Goal: Task Accomplishment & Management: Use online tool/utility

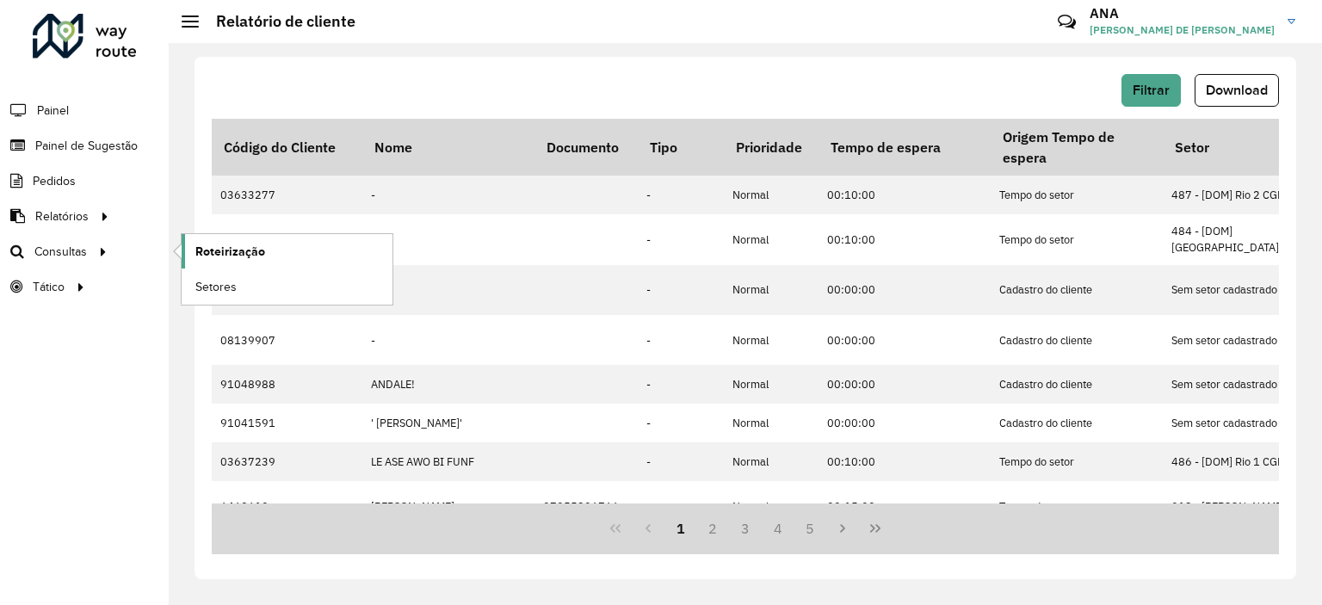
click at [217, 247] on span "Roteirização" at bounding box center [230, 252] width 70 height 18
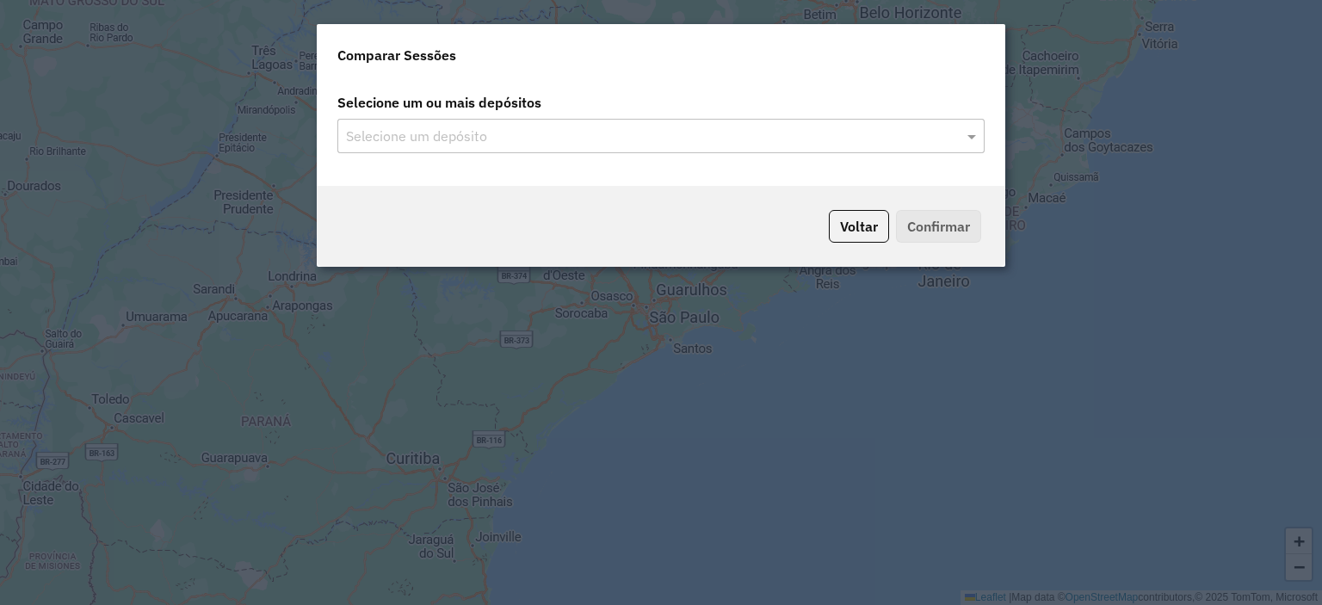
click at [501, 128] on input "text" at bounding box center [652, 136] width 621 height 21
click at [428, 132] on input "text" at bounding box center [652, 136] width 621 height 21
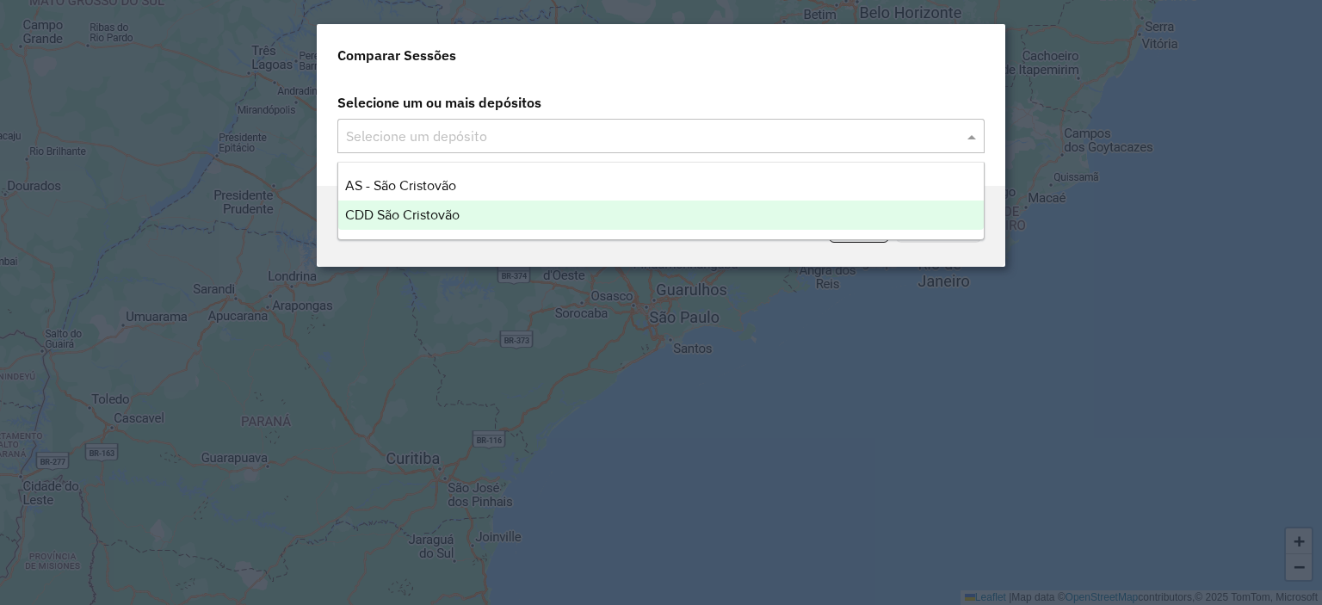
click at [392, 210] on span "CDD São Cristovão" at bounding box center [402, 214] width 114 height 15
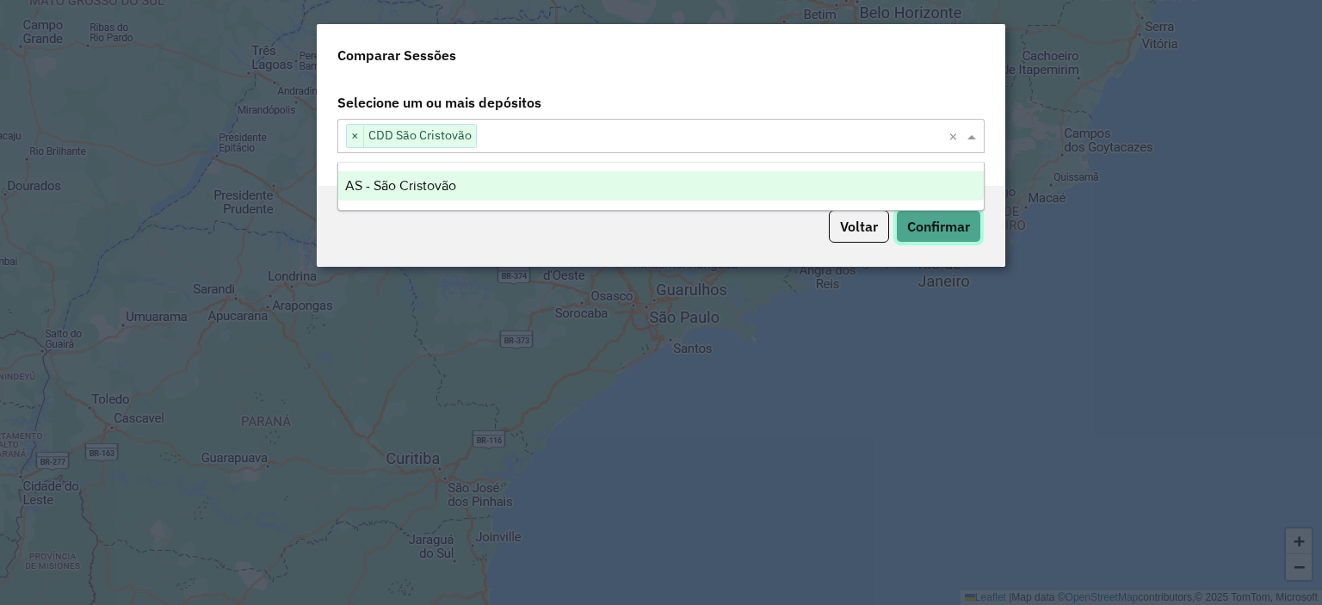
click at [940, 223] on button "Confirmar" at bounding box center [938, 226] width 85 height 33
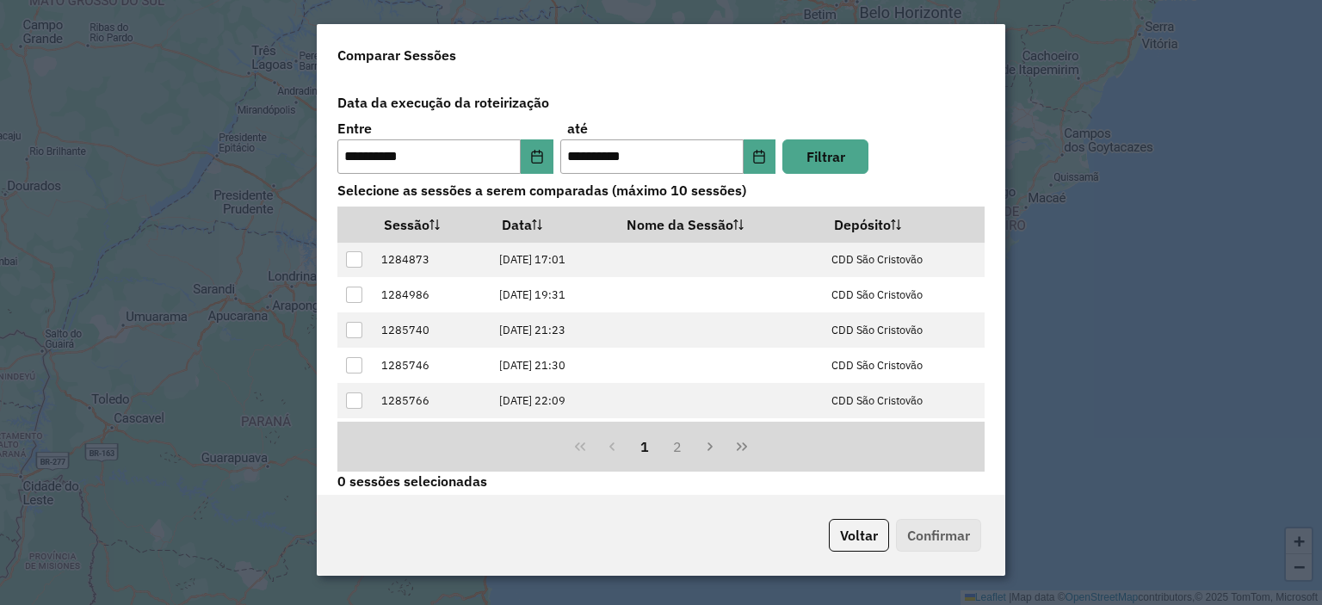
scroll to position [172, 0]
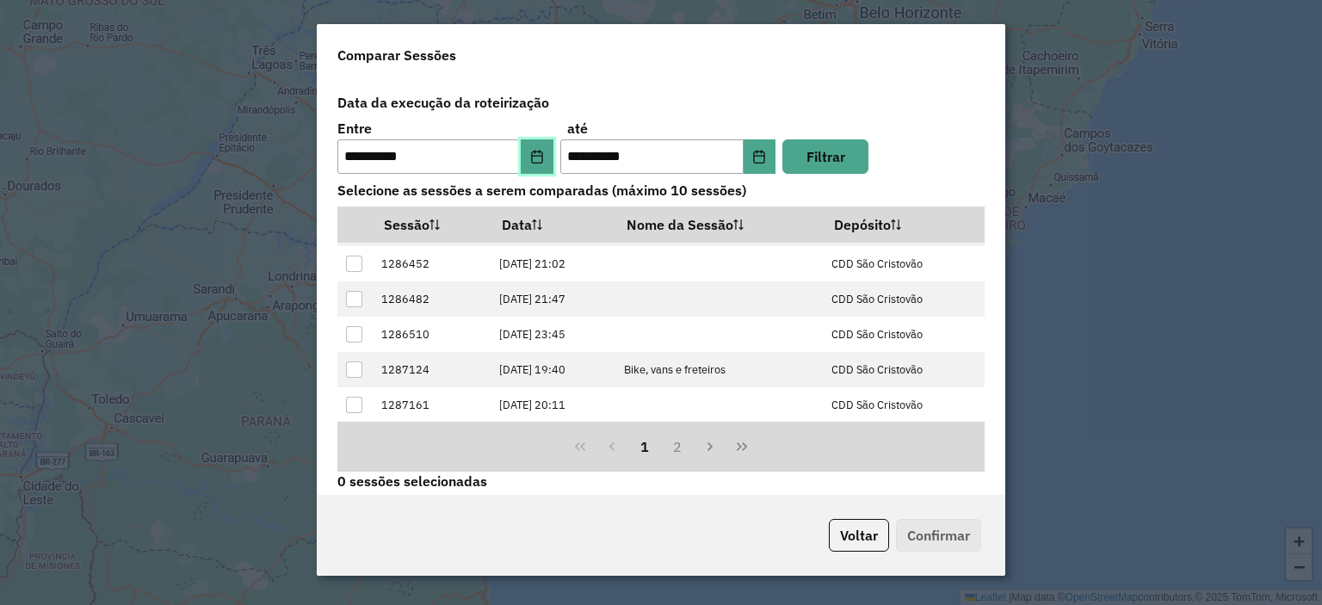
click at [538, 151] on icon "Choose Date" at bounding box center [536, 157] width 11 height 14
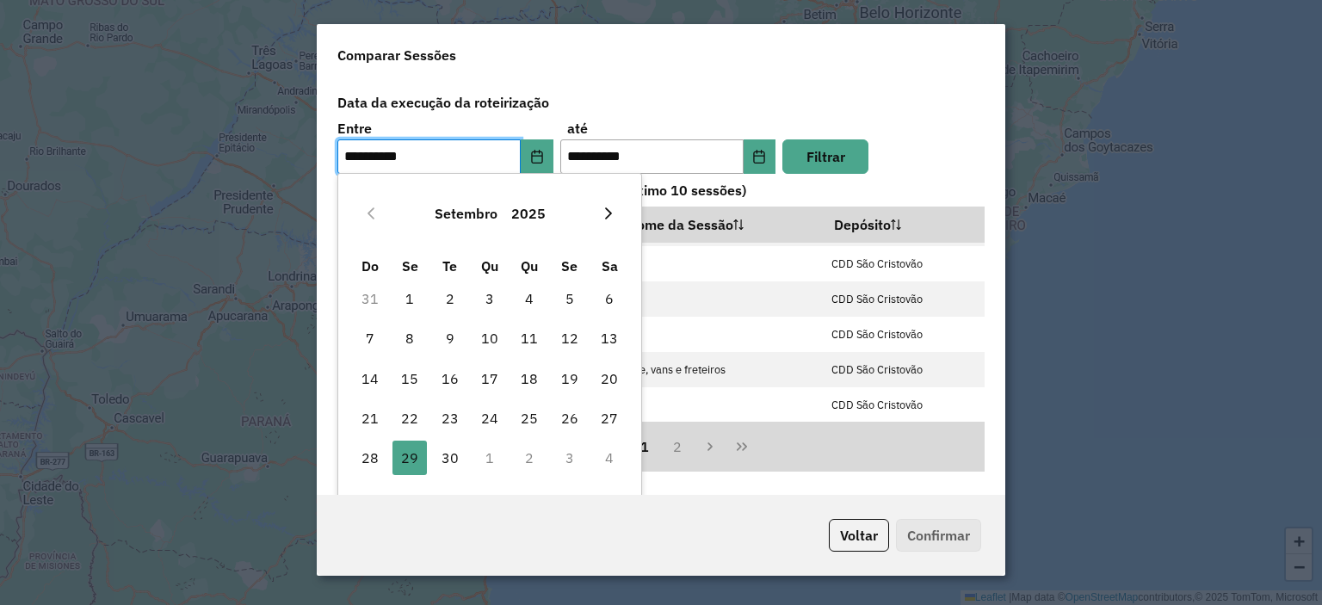
click at [613, 222] on button "Next Month" at bounding box center [609, 214] width 28 height 28
click at [610, 296] on span "4" at bounding box center [609, 298] width 34 height 34
type input "**********"
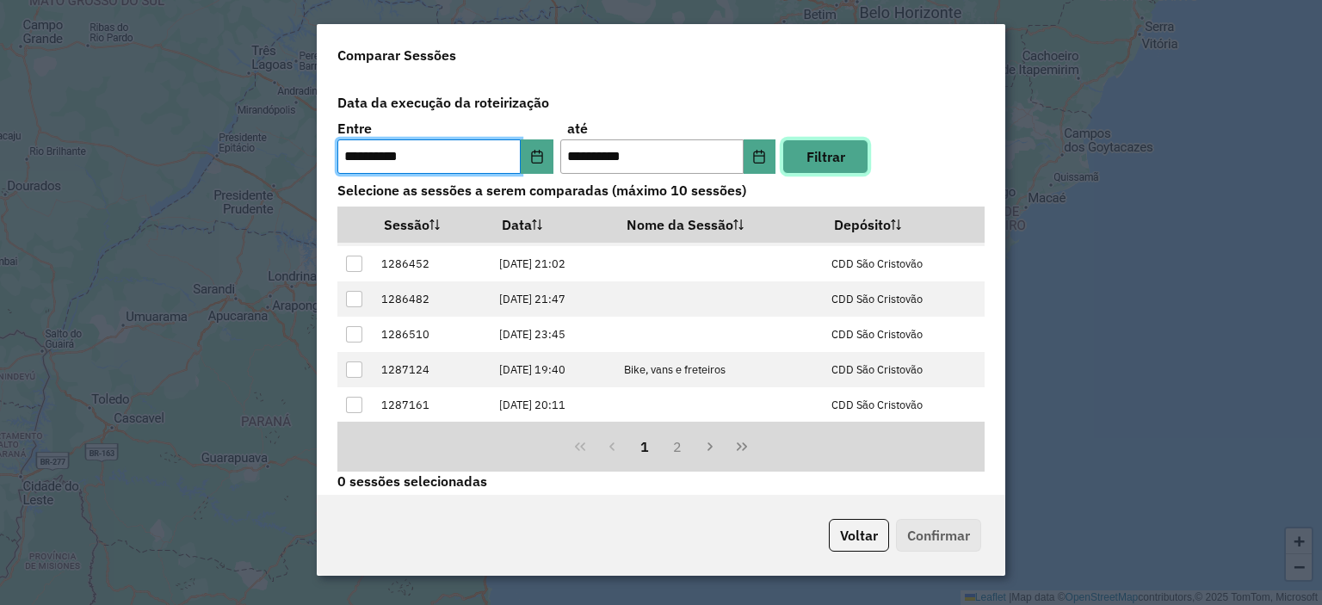
click at [799, 152] on button "Filtrar" at bounding box center [825, 156] width 86 height 34
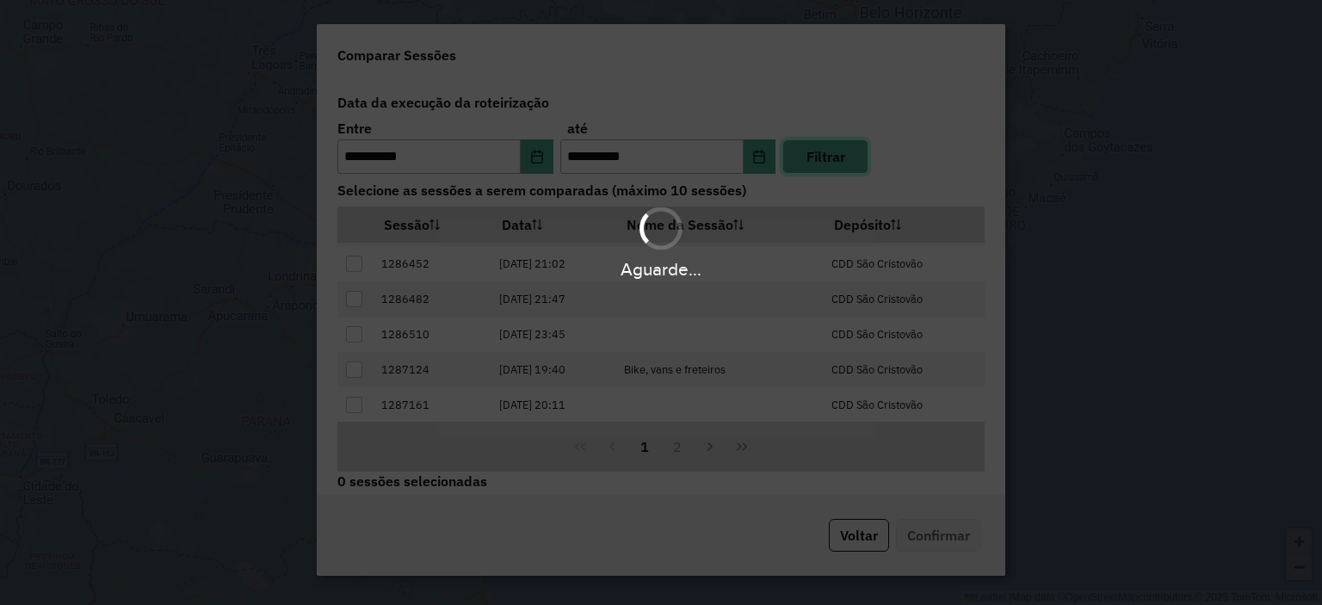
scroll to position [0, 0]
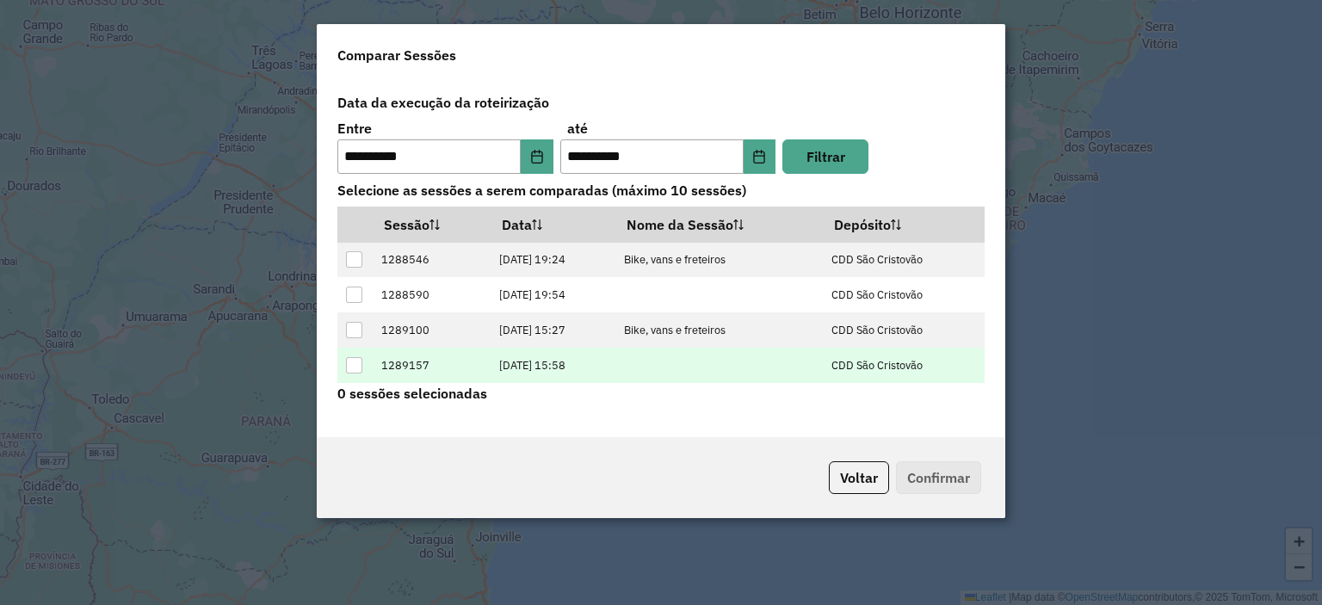
click at [518, 364] on td "06/10/2025 15:58" at bounding box center [552, 365] width 125 height 35
click at [348, 367] on div at bounding box center [354, 365] width 16 height 16
click at [912, 471] on button "Confirmar" at bounding box center [938, 477] width 85 height 33
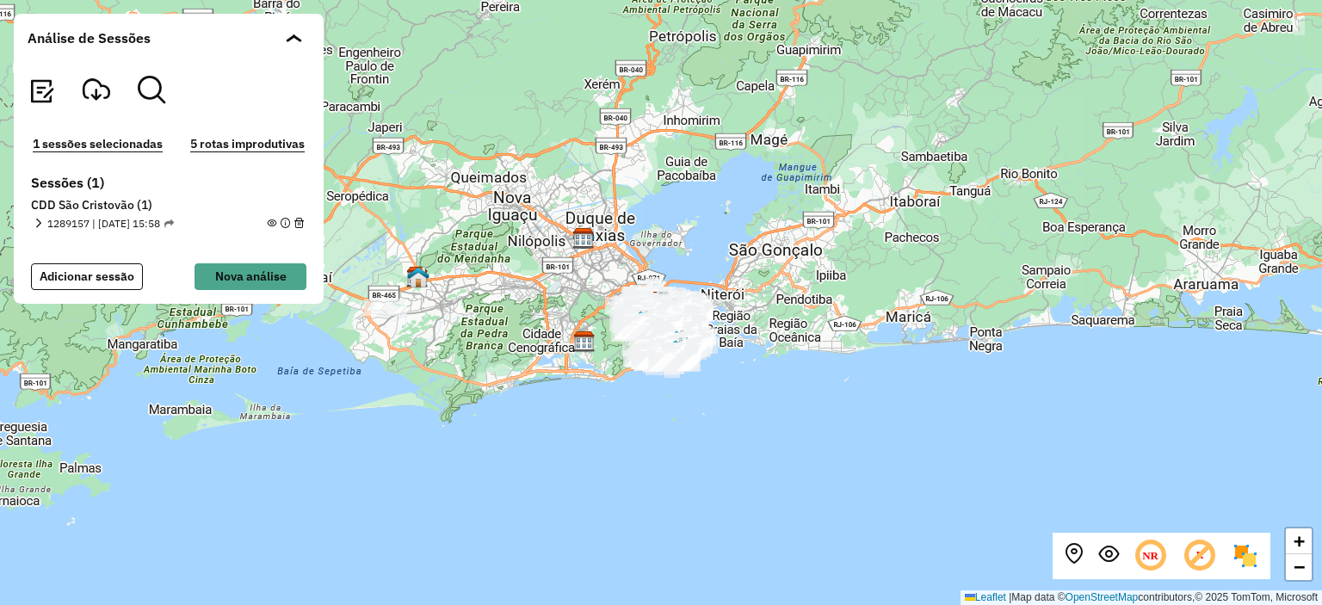
click at [32, 225] on section "1289157 | 06/10/2025 - 15:58 1 - FOE5011 | 922 - Usina, 923 - Andaraí 27,543 KM…" at bounding box center [168, 222] width 275 height 18
click at [38, 225] on em at bounding box center [38, 223] width 9 height 9
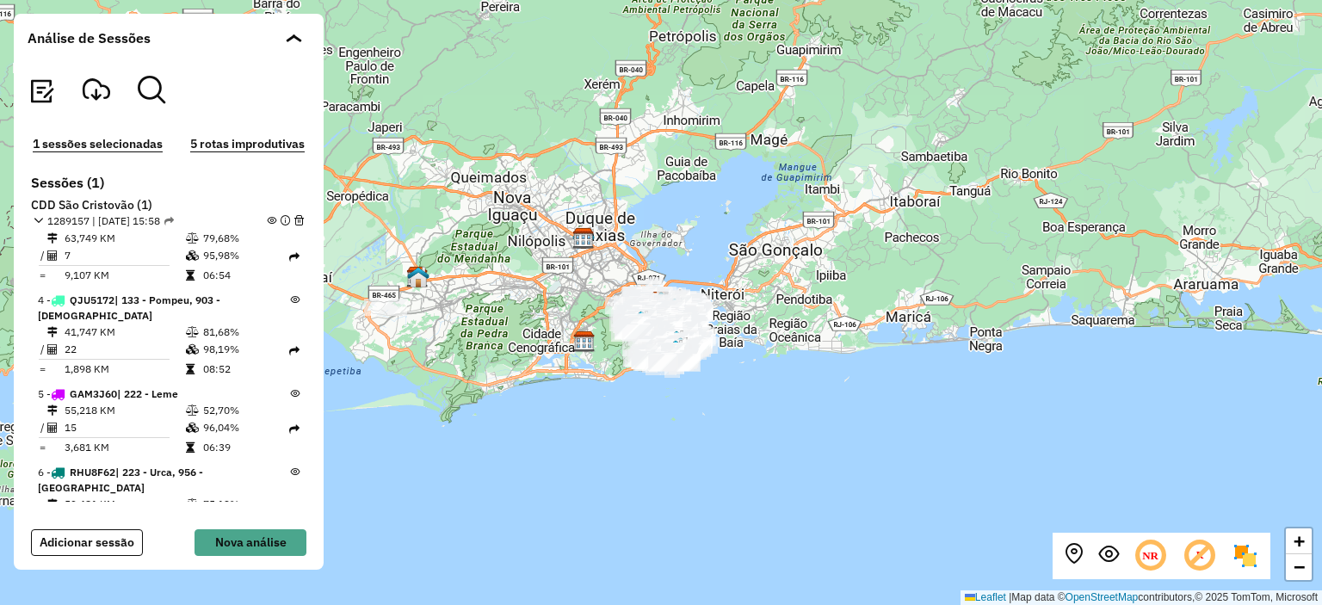
scroll to position [210, 0]
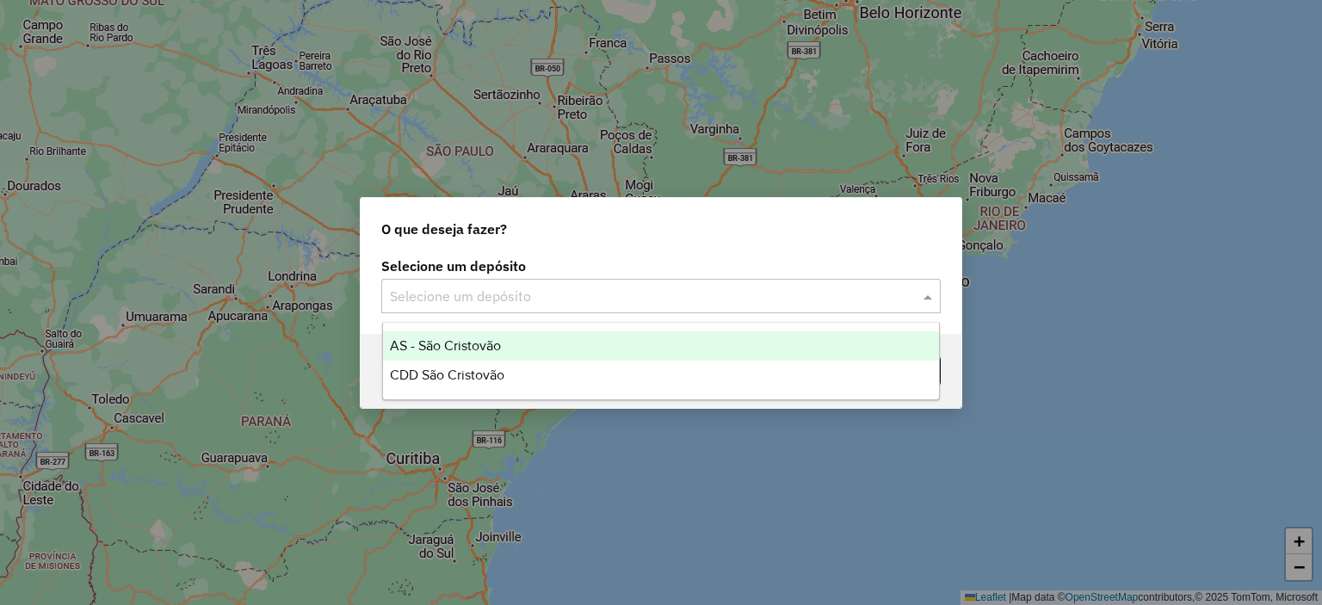
click at [552, 305] on input "text" at bounding box center [644, 297] width 508 height 21
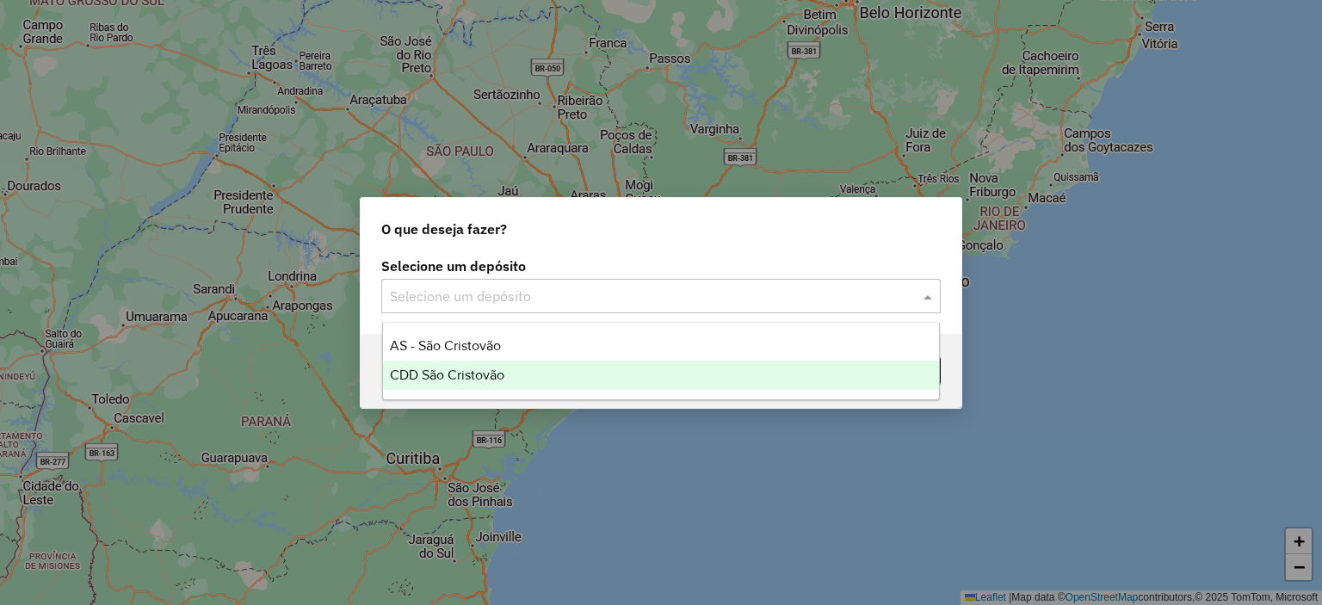
click at [474, 371] on span "CDD São Cristovão" at bounding box center [447, 374] width 114 height 15
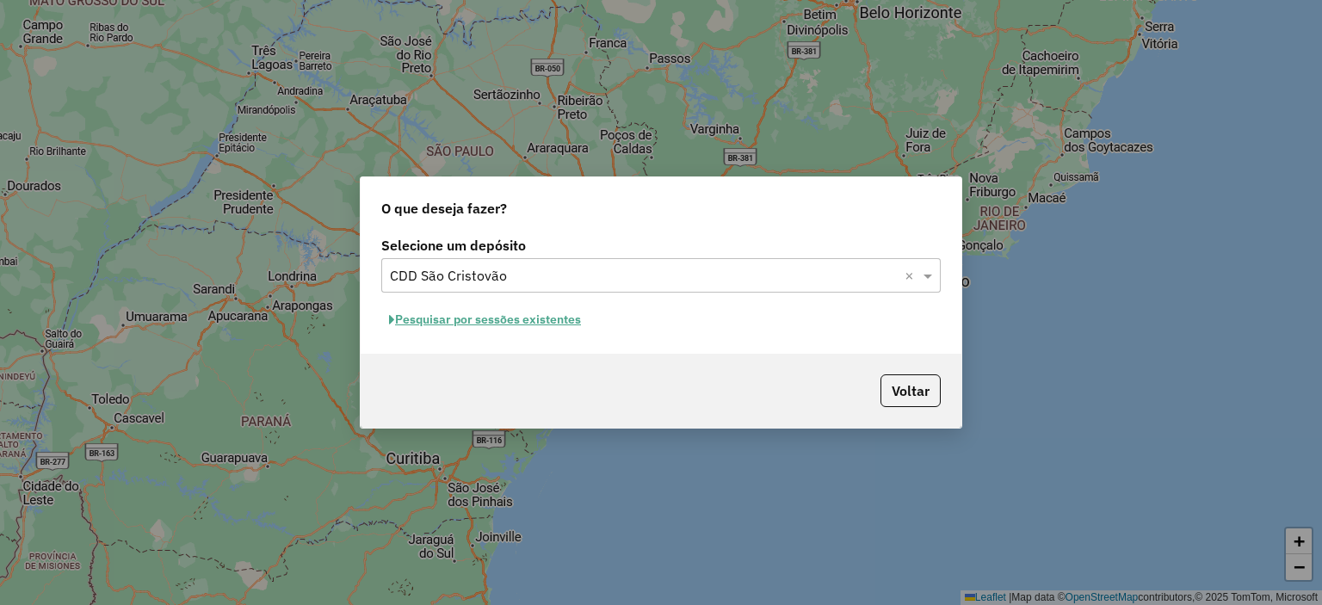
click at [494, 323] on button "Pesquisar por sessões existentes" at bounding box center [484, 319] width 207 height 27
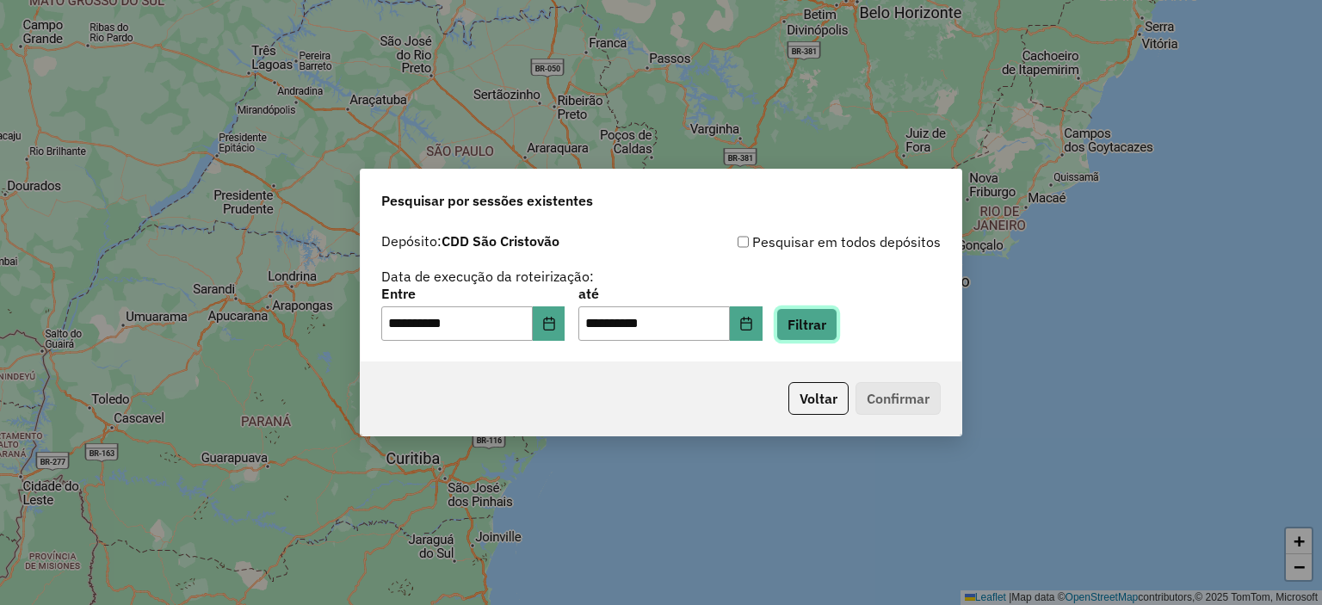
click at [836, 319] on button "Filtrar" at bounding box center [806, 324] width 61 height 33
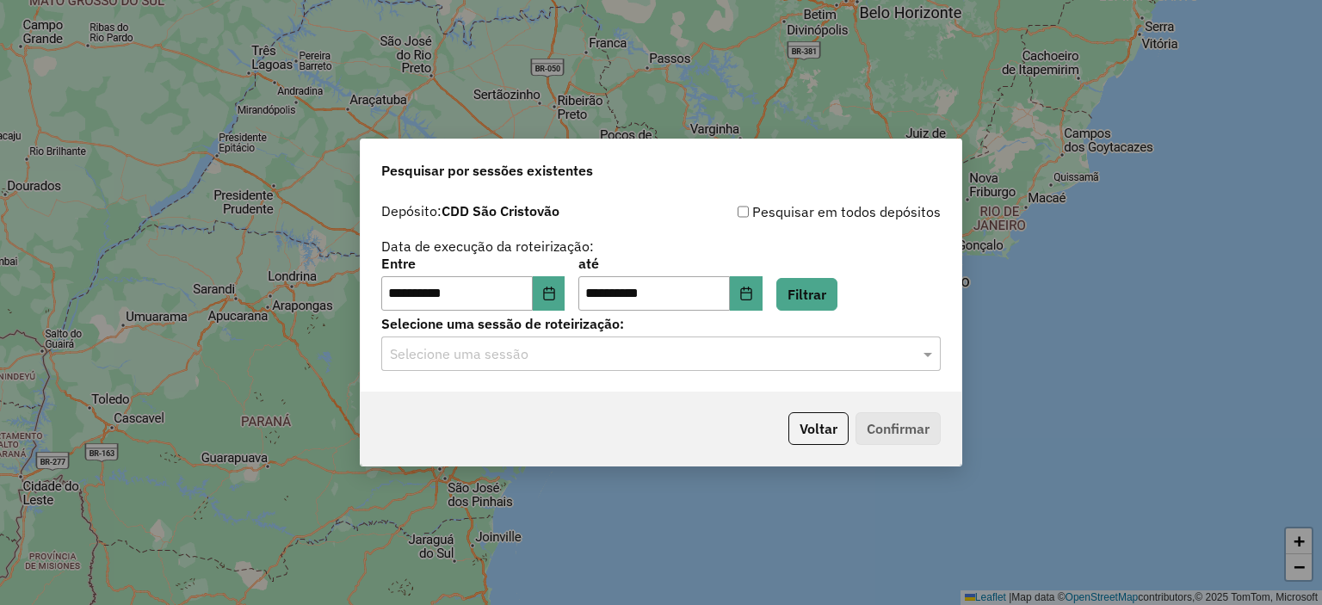
click at [549, 366] on div "Selecione uma sessão" at bounding box center [660, 353] width 559 height 34
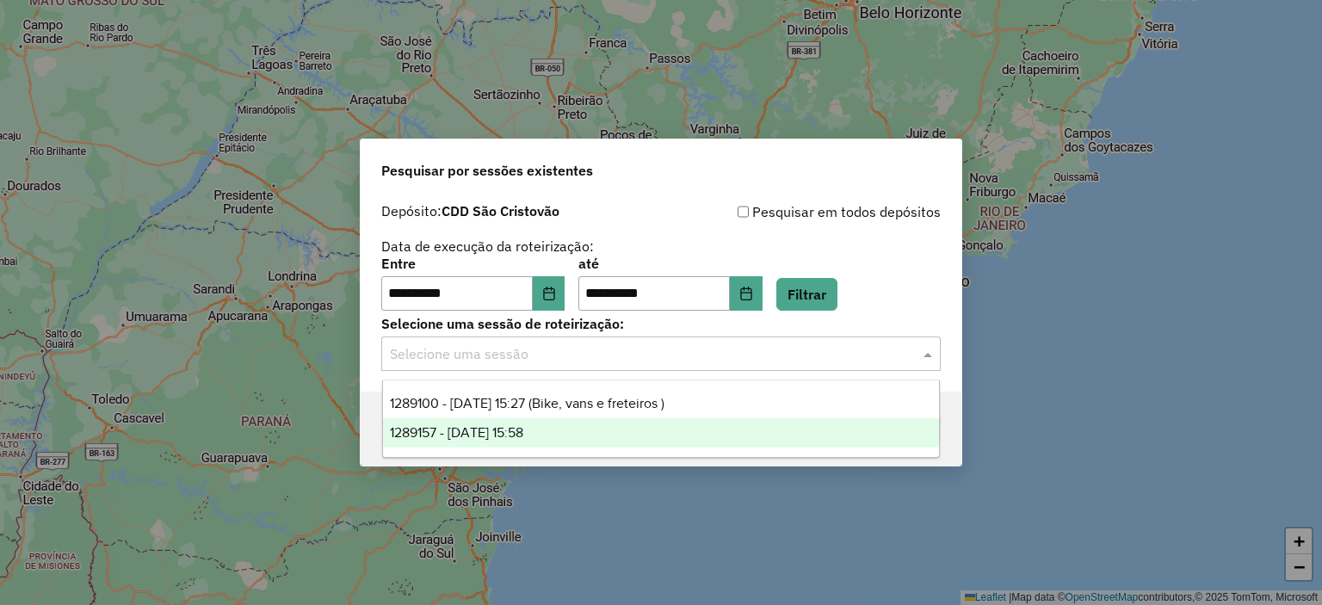
click at [515, 425] on span "1289157 - 06/10/2025 15:58" at bounding box center [456, 432] width 133 height 15
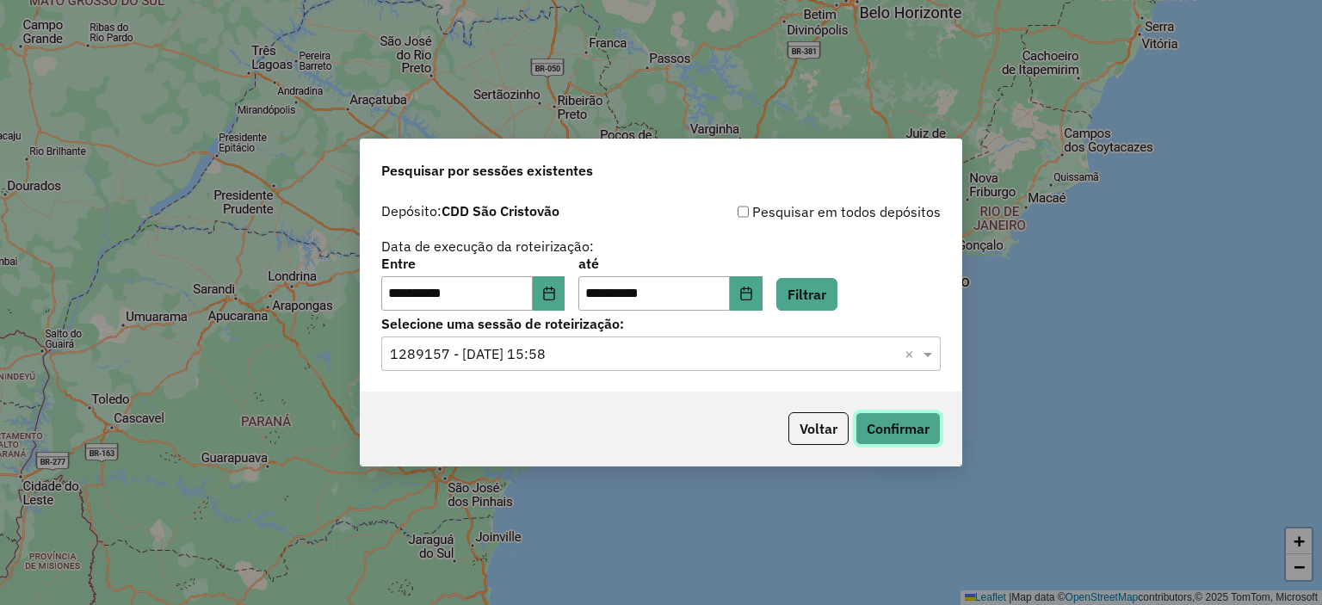
click at [929, 428] on button "Confirmar" at bounding box center [897, 428] width 85 height 33
